Goal: Complete application form: Complete application form

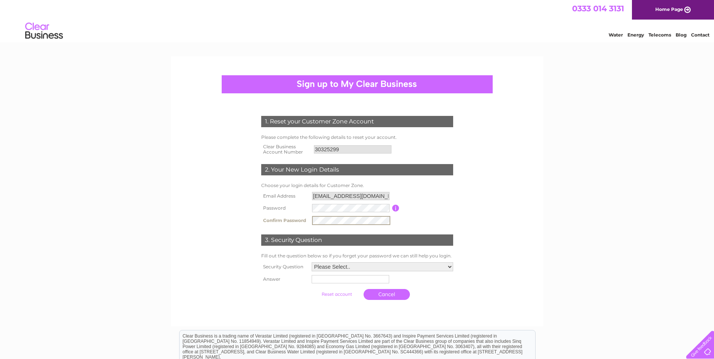
click at [364, 266] on select "Please Select.. In what town or city was your first job? In what town or city d…" at bounding box center [383, 267] width 142 height 9
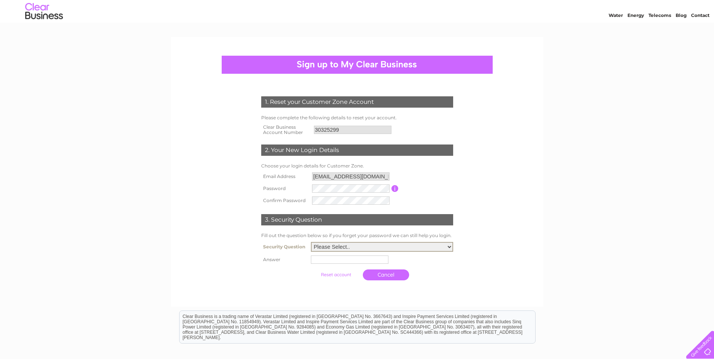
scroll to position [38, 0]
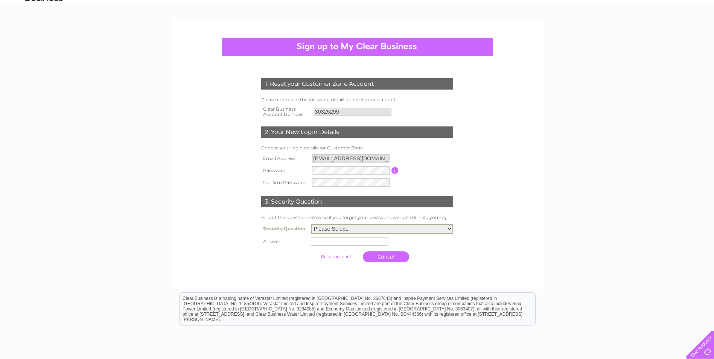
click at [392, 227] on select "Please Select.. In what town or city was your first job? In what town or city d…" at bounding box center [382, 229] width 142 height 10
select select "4"
click at [311, 224] on select "Please Select.. In what town or city was your first job? In what town or city d…" at bounding box center [382, 229] width 142 height 10
click at [359, 242] on input "text" at bounding box center [350, 242] width 78 height 8
type input "Briardene"
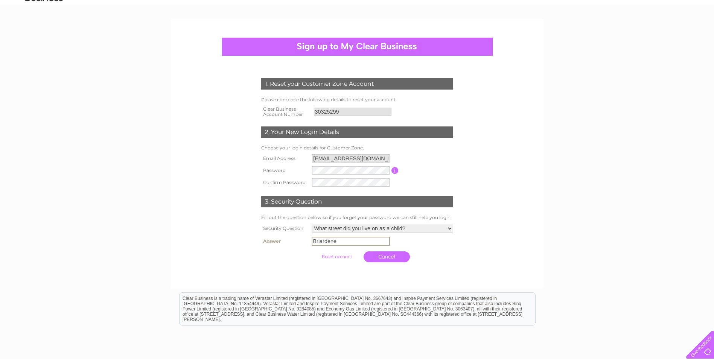
drag, startPoint x: 333, startPoint y: 241, endPoint x: 308, endPoint y: 239, distance: 24.6
click at [308, 239] on tr "Answer Briardene" at bounding box center [358, 241] width 196 height 13
click at [429, 227] on select "Please Select.. In what town or city was your first job? In what town or city d…" at bounding box center [382, 229] width 142 height 10
select select "3"
click at [311, 224] on select "Please Select.. In what town or city was your first job? In what town or city d…" at bounding box center [382, 229] width 142 height 10
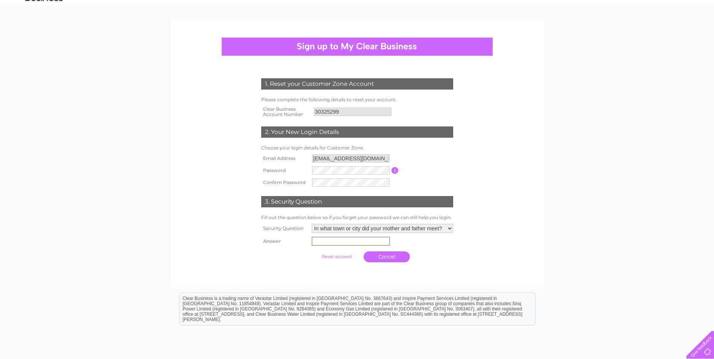
drag, startPoint x: 365, startPoint y: 242, endPoint x: 373, endPoint y: 246, distance: 8.8
click at [367, 243] on input "text" at bounding box center [351, 241] width 78 height 9
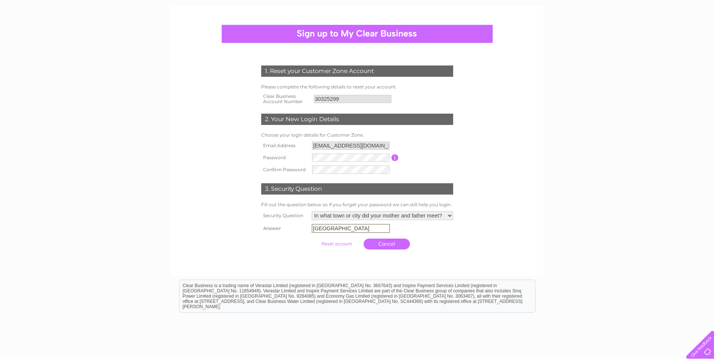
scroll to position [0, 0]
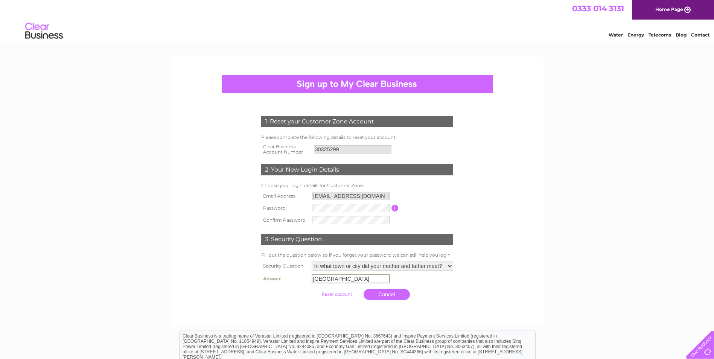
type input "[GEOGRAPHIC_DATA]"
click at [687, 8] on link "Home Page" at bounding box center [673, 10] width 82 height 20
